Goal: Find specific page/section: Find specific page/section

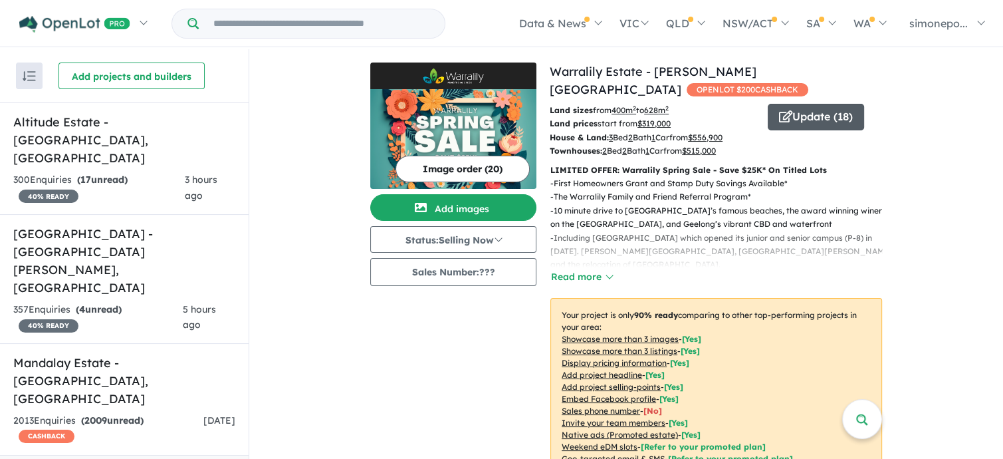
click at [830, 118] on button "Update ( 18 )" at bounding box center [816, 117] width 96 height 27
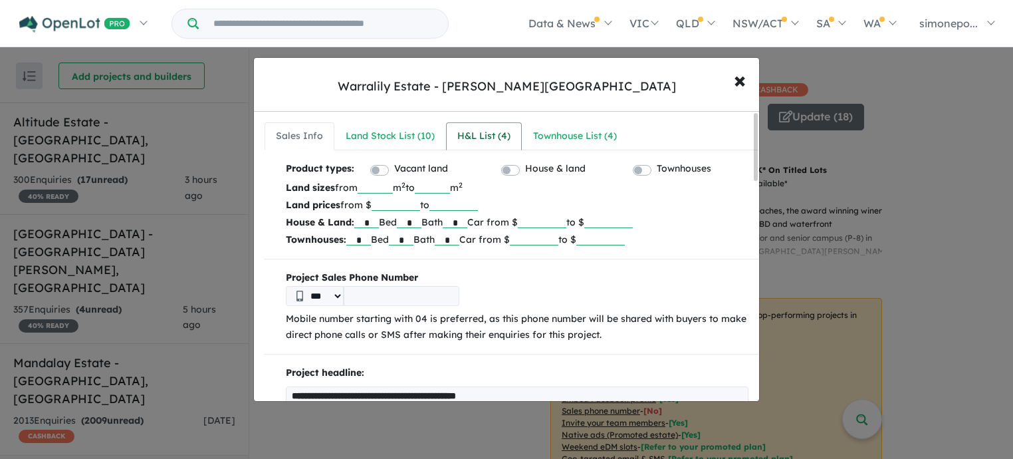
click at [470, 138] on div "H&L List ( 4 )" at bounding box center [483, 136] width 53 height 16
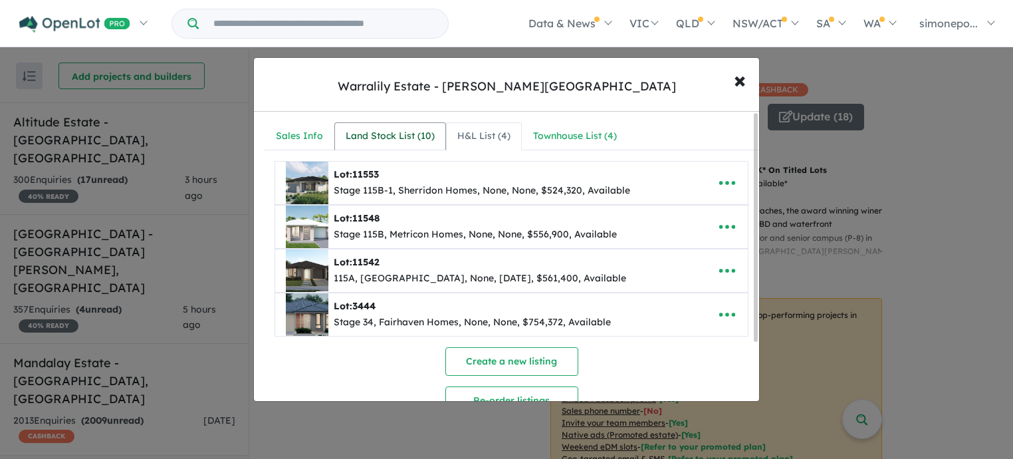
click at [381, 140] on div "Land Stock List ( 10 )" at bounding box center [390, 136] width 89 height 16
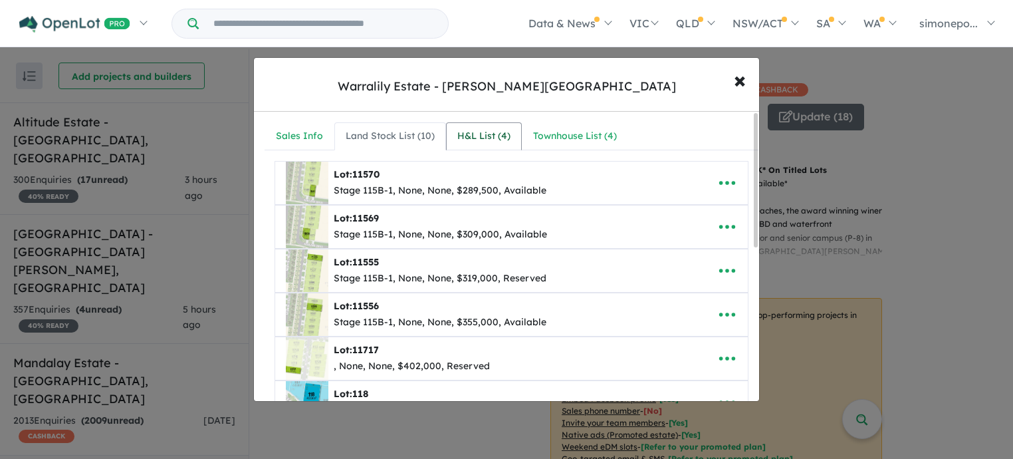
click at [473, 133] on div "H&L List ( 4 )" at bounding box center [483, 136] width 53 height 16
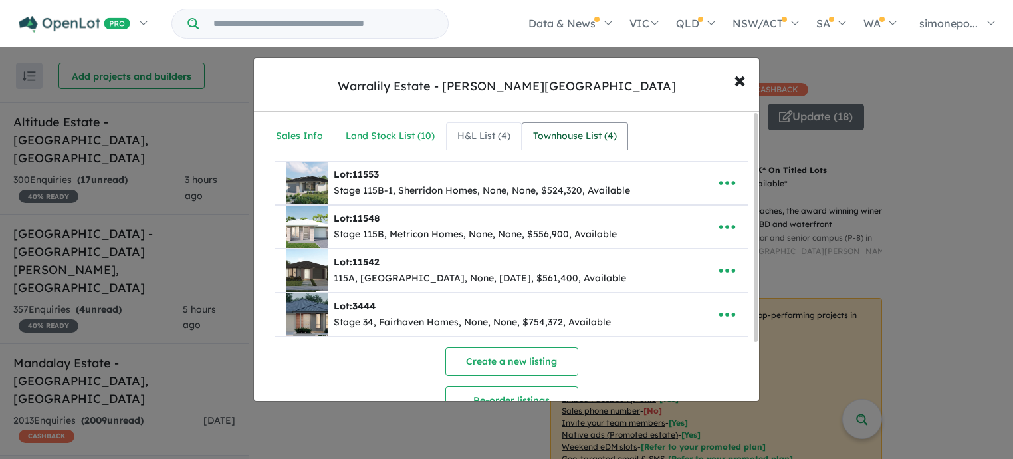
click at [555, 138] on div "Townhouse List ( 4 )" at bounding box center [575, 136] width 84 height 16
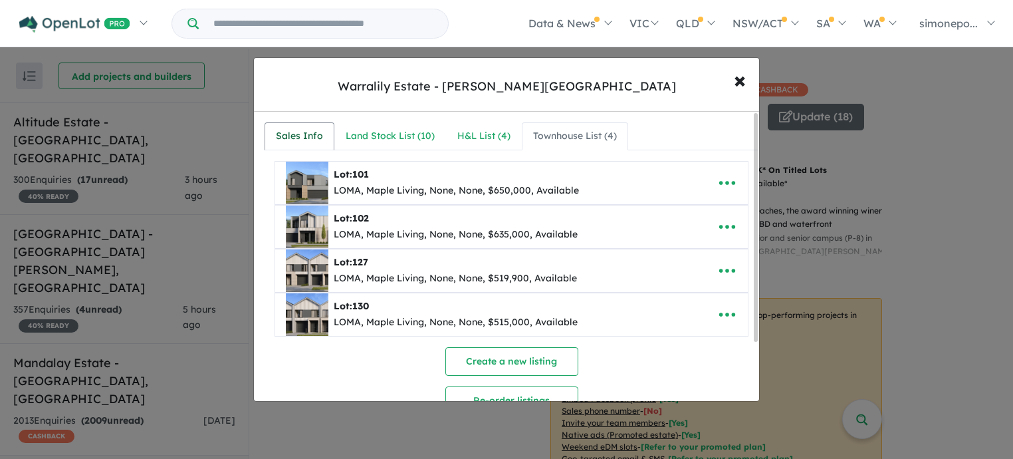
click at [303, 138] on div "Sales Info" at bounding box center [299, 136] width 47 height 16
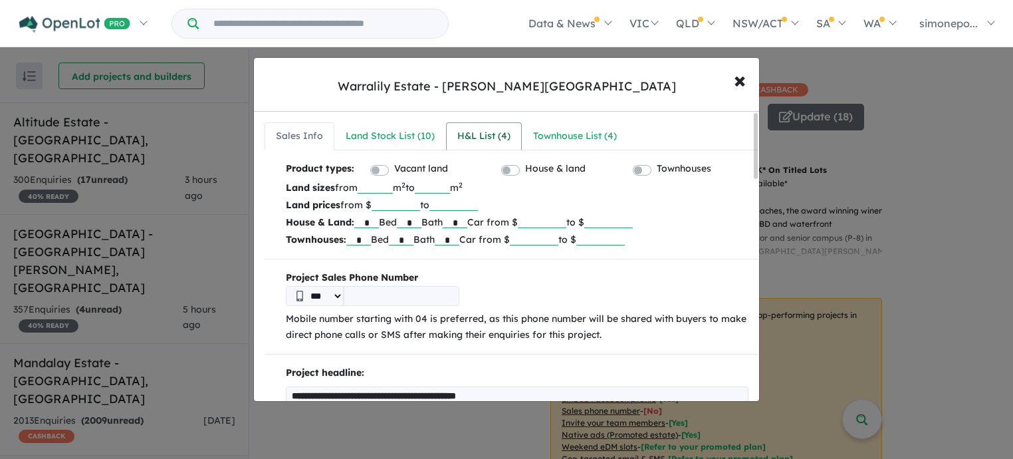
click at [463, 138] on div "H&L List ( 4 )" at bounding box center [483, 136] width 53 height 16
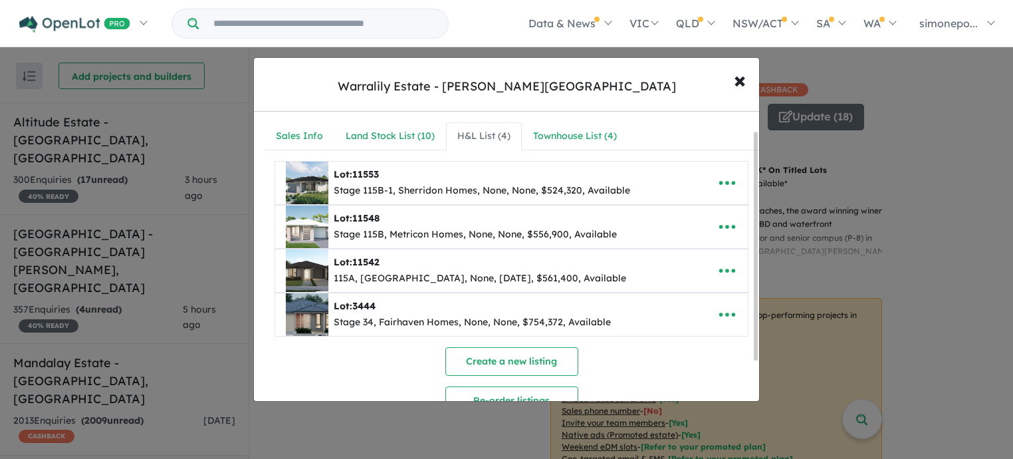
scroll to position [66, 0]
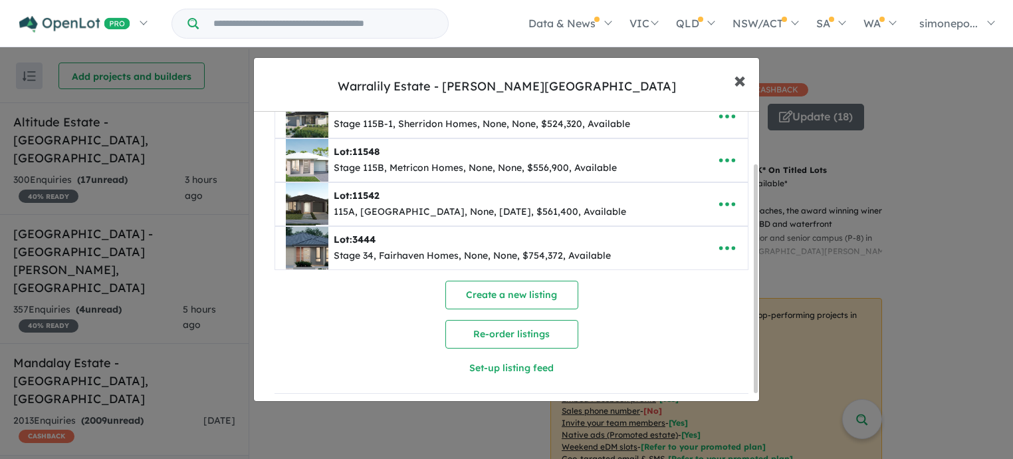
click at [739, 78] on span "×" at bounding box center [740, 79] width 12 height 29
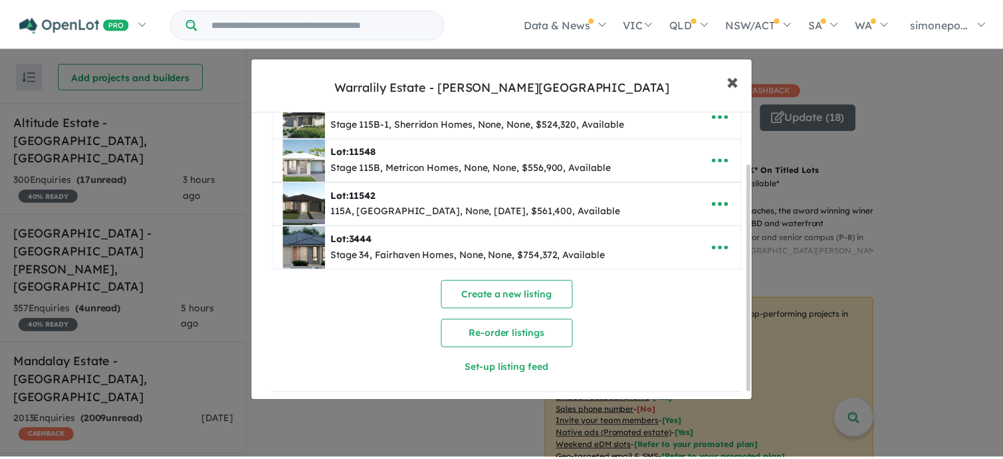
scroll to position [0, 0]
